Goal: Task Accomplishment & Management: Use online tool/utility

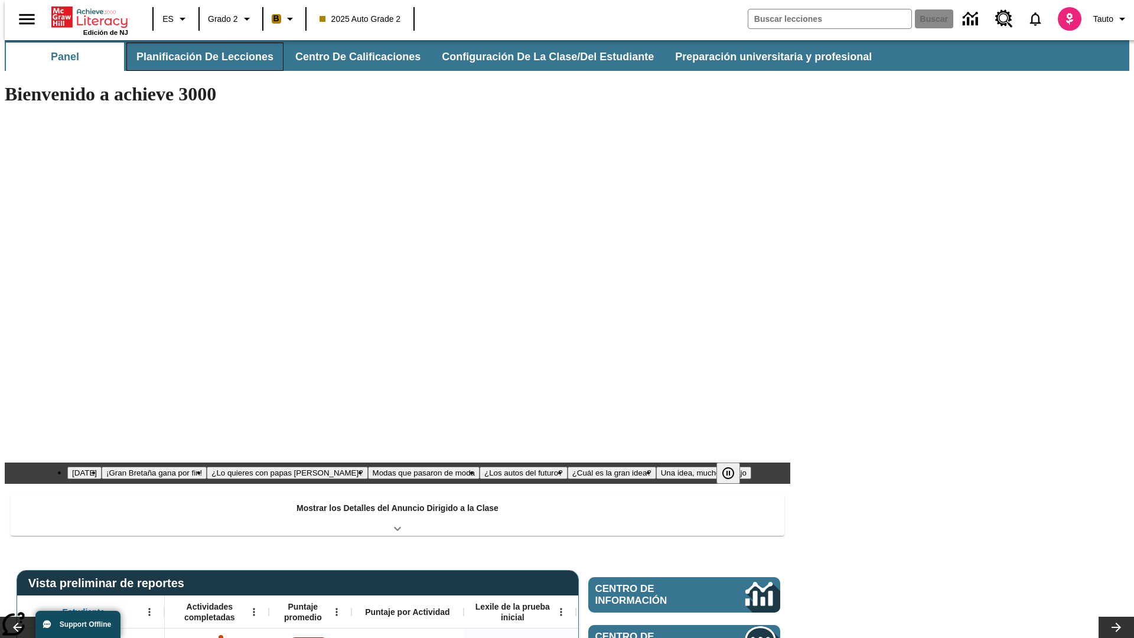
click at [198, 57] on button "Planificación de lecciones" at bounding box center [204, 57] width 157 height 28
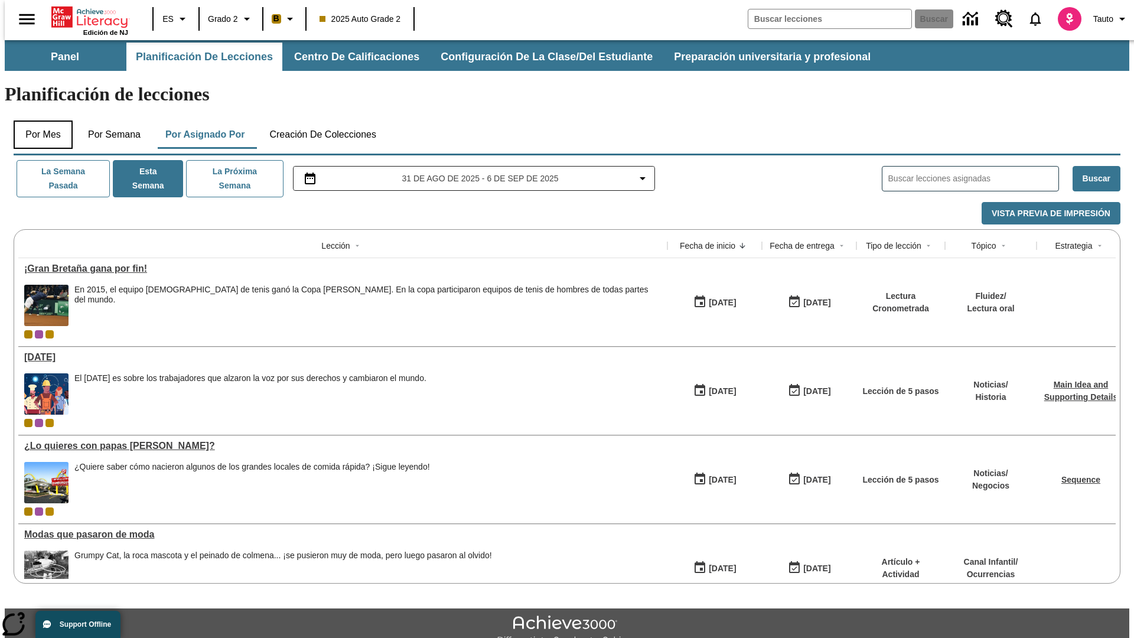
click at [38, 120] on button "Por mes" at bounding box center [43, 134] width 59 height 28
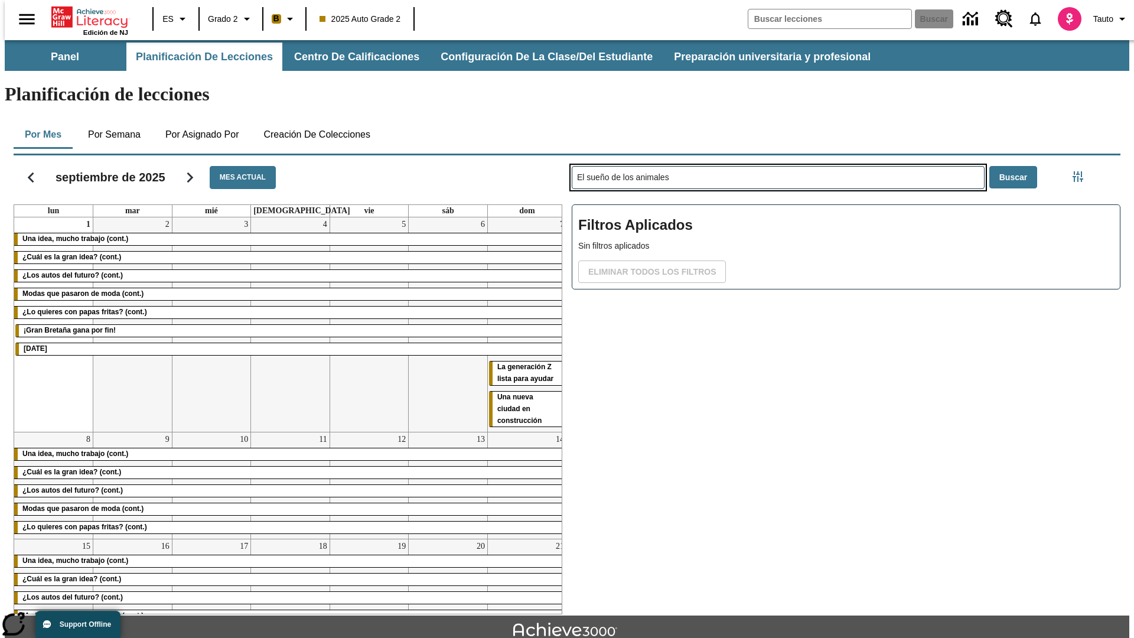
type input "El sueño de los animales"
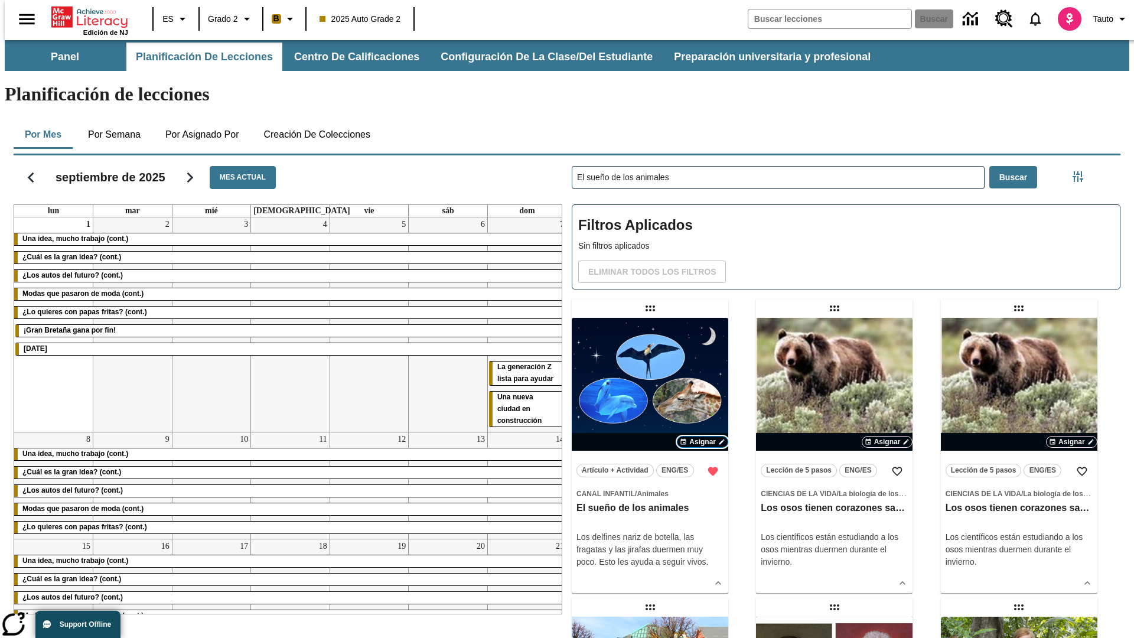
click at [702, 436] on span "Asignar" at bounding box center [702, 441] width 27 height 11
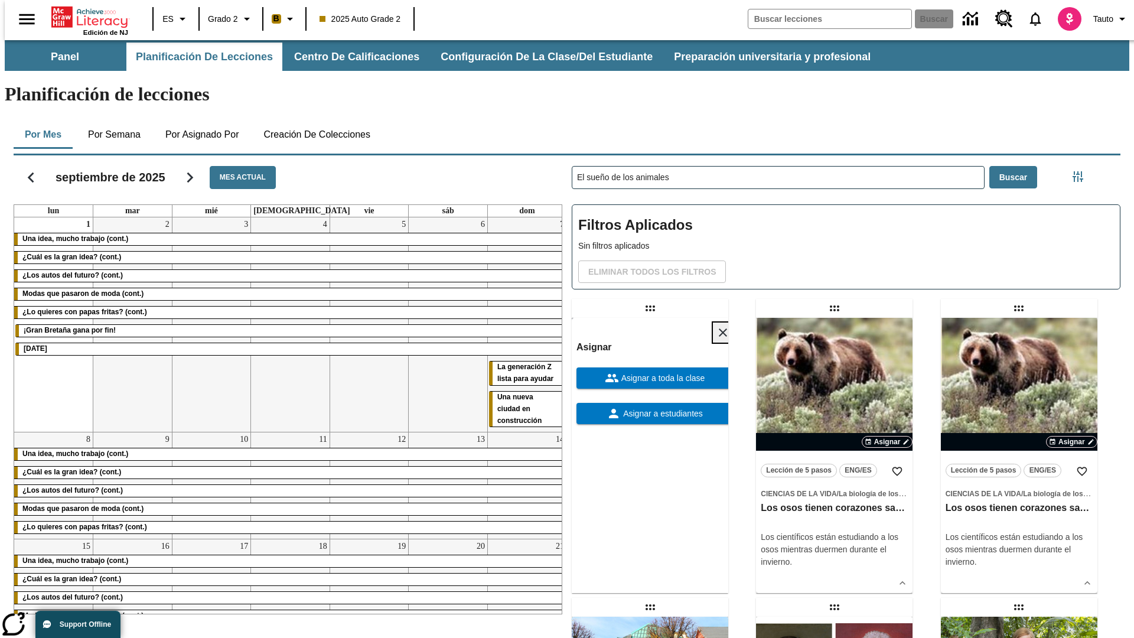
scroll to position [321, 0]
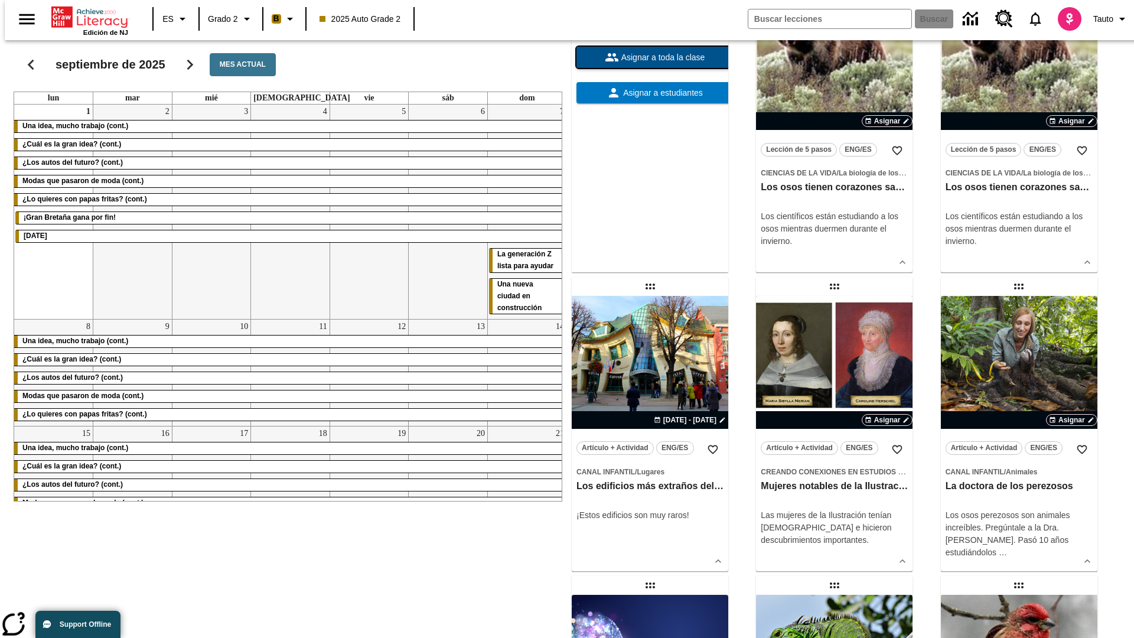
click at [650, 64] on span "Asignar a toda la clase" at bounding box center [662, 57] width 86 height 12
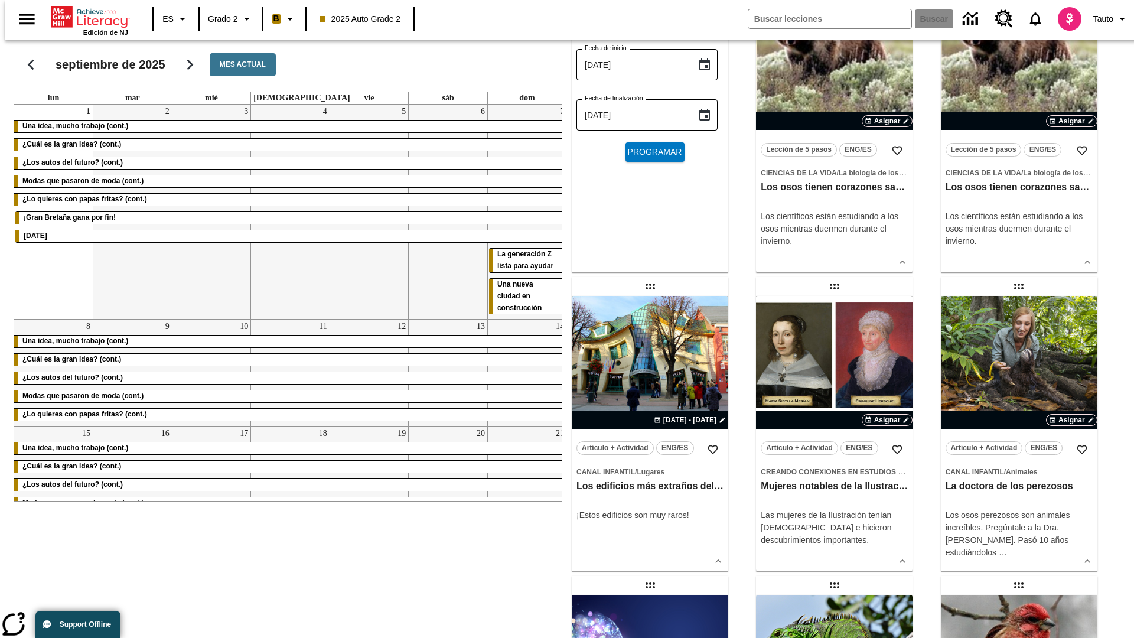
scroll to position [0, 0]
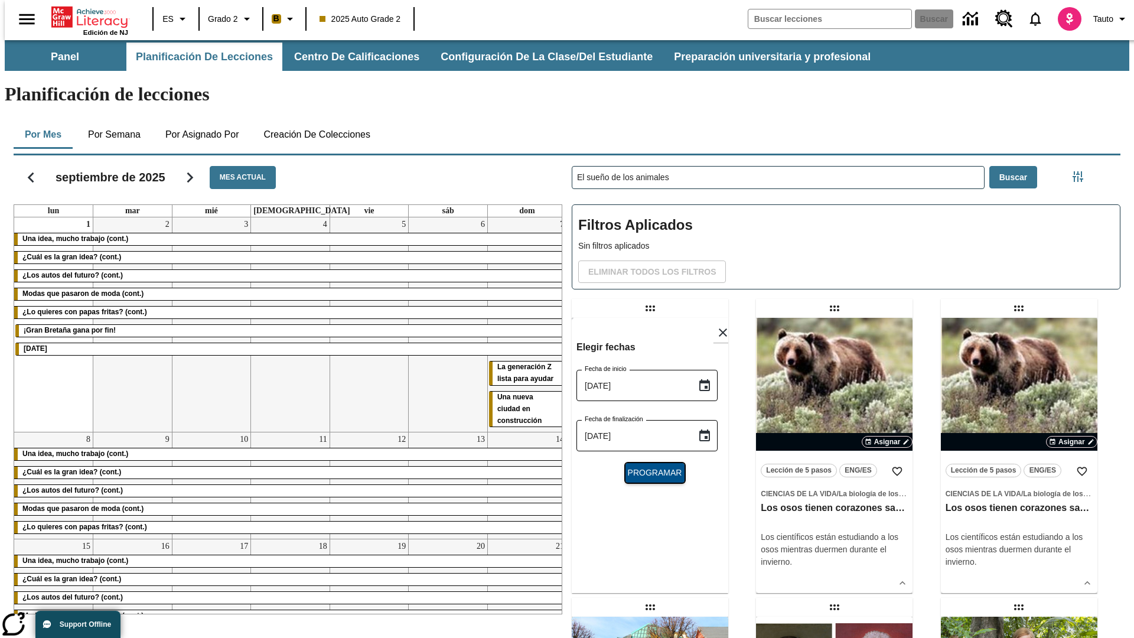
click at [650, 466] on span "Programar" at bounding box center [655, 472] width 54 height 12
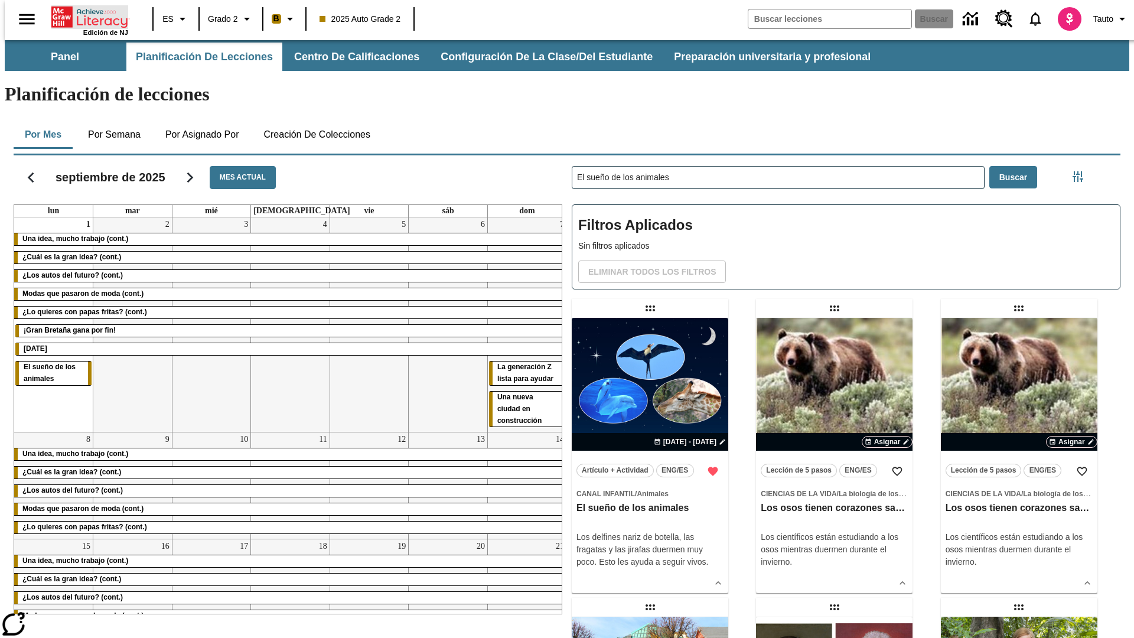
click at [85, 16] on icon "Portada" at bounding box center [90, 17] width 79 height 24
